Goal: Check status: Check status

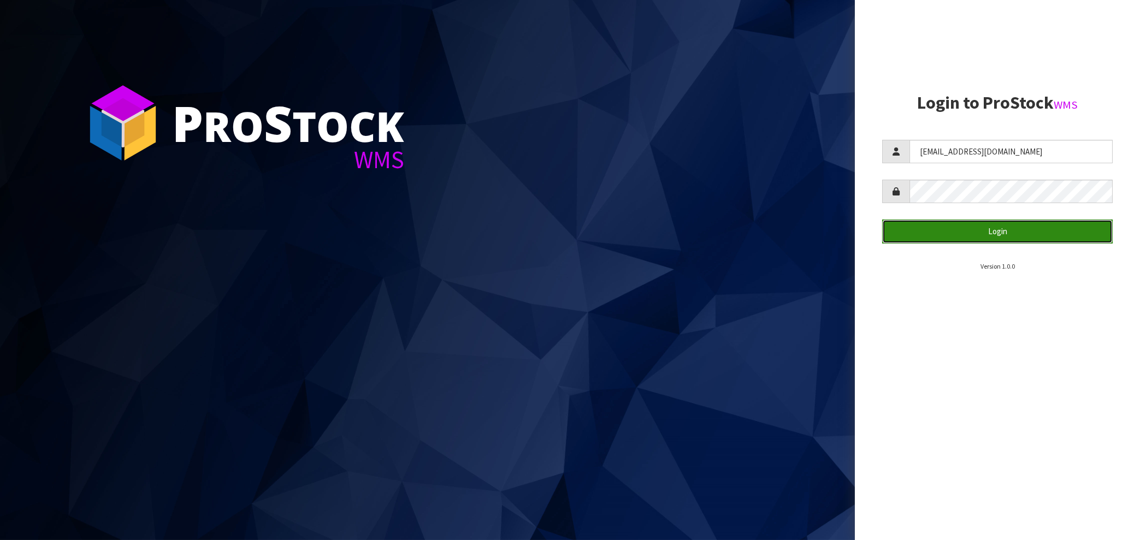
click at [1005, 232] on button "Login" at bounding box center [997, 231] width 231 height 23
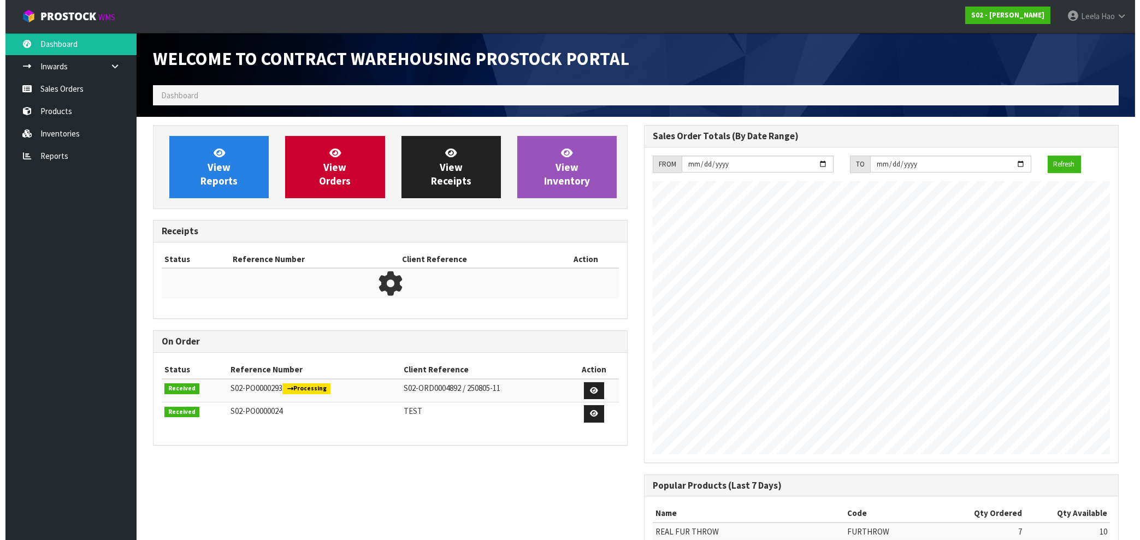
scroll to position [607, 491]
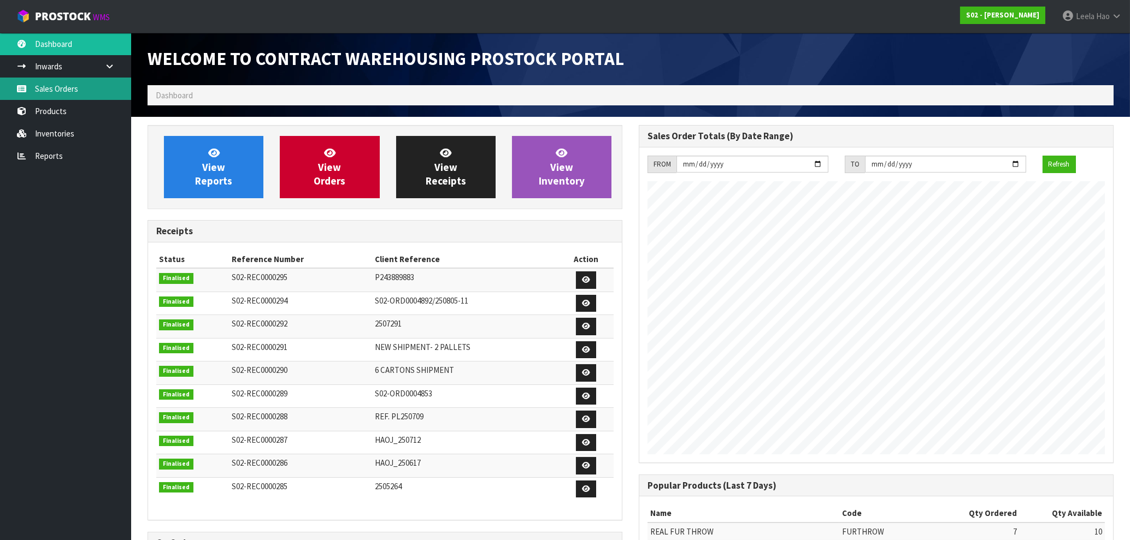
click at [54, 89] on link "Sales Orders" at bounding box center [65, 89] width 131 height 22
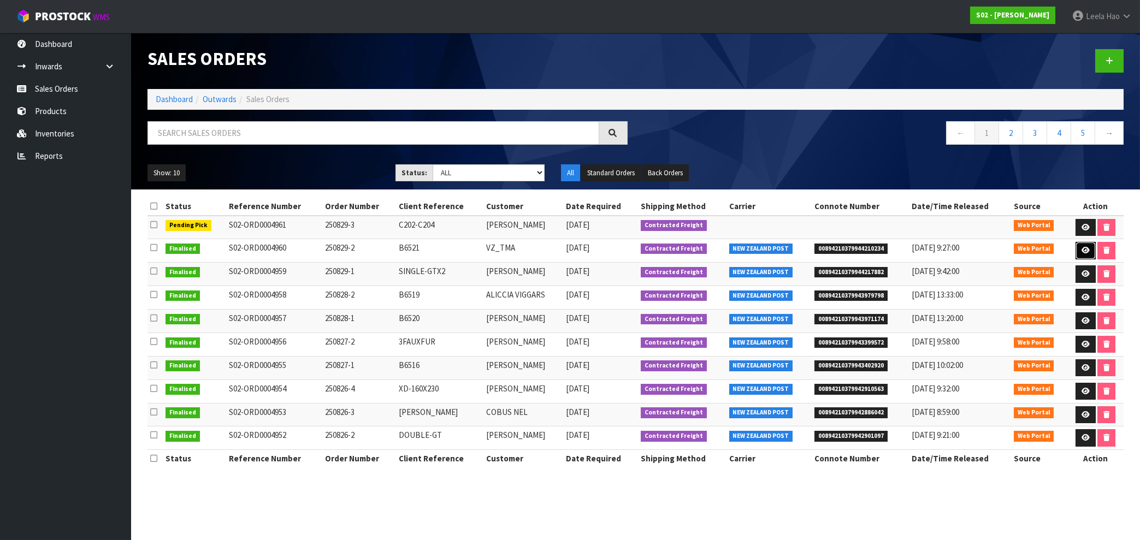
click at [1084, 251] on icon at bounding box center [1086, 250] width 8 height 7
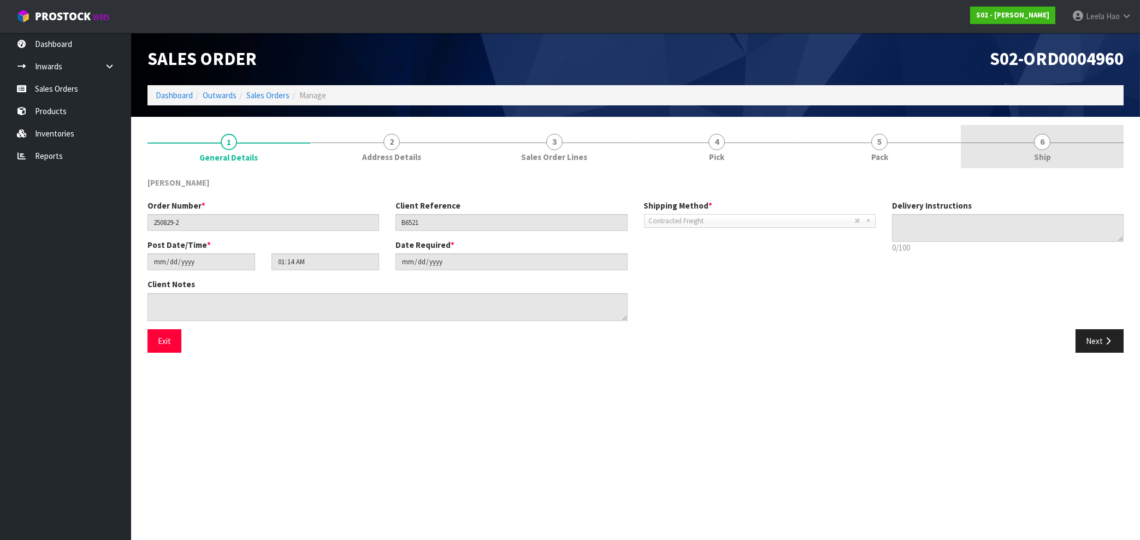
click at [1037, 151] on span "Ship" at bounding box center [1042, 156] width 17 height 11
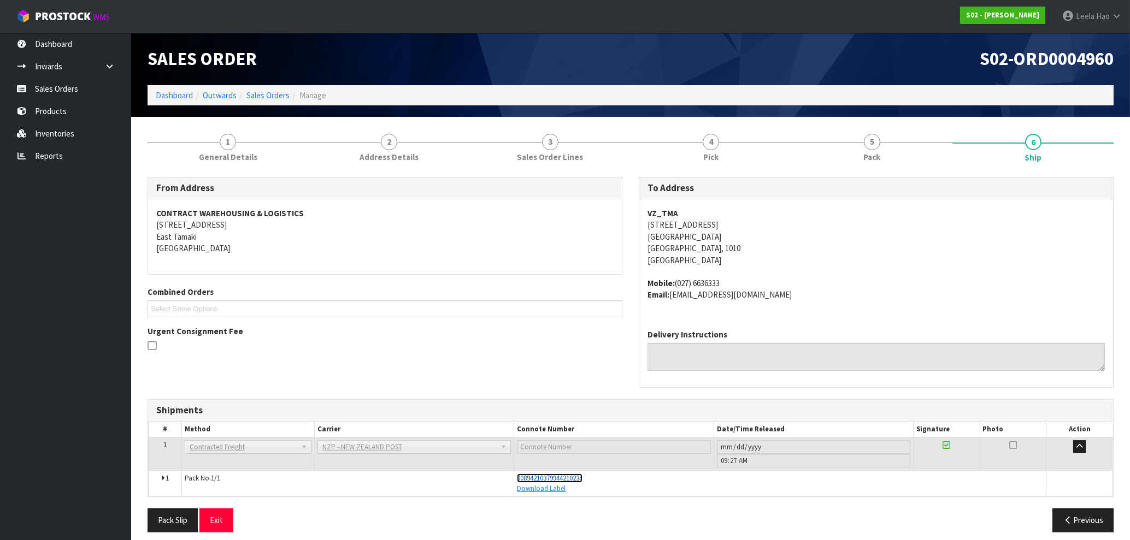
click at [576, 476] on span "00894210379944210234" at bounding box center [550, 478] width 66 height 9
click at [51, 85] on link "Sales Orders" at bounding box center [65, 89] width 131 height 22
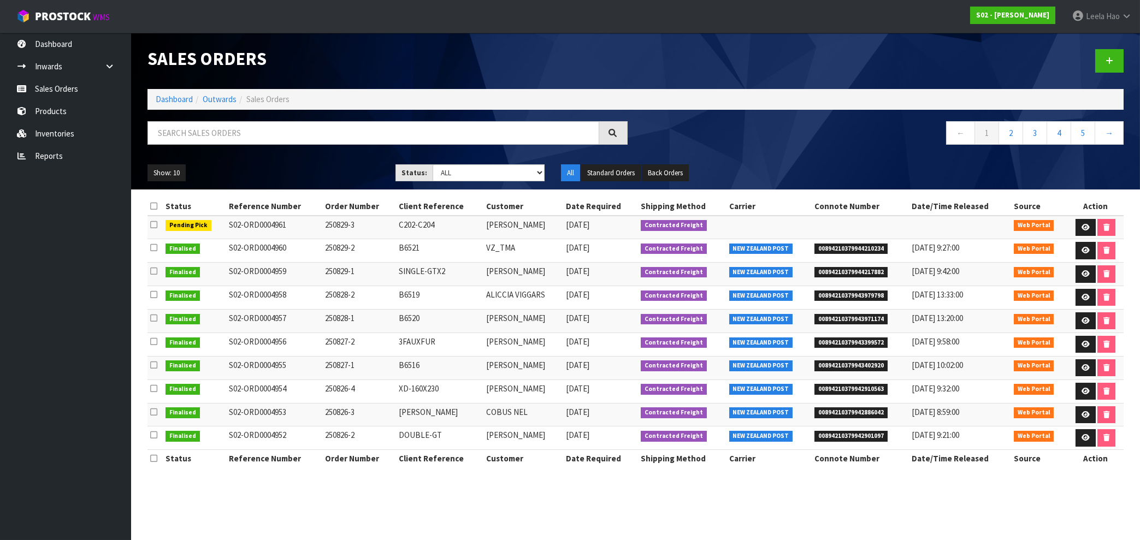
click at [829, 273] on span "00894210379944217882" at bounding box center [851, 272] width 73 height 11
